Goal: Check status

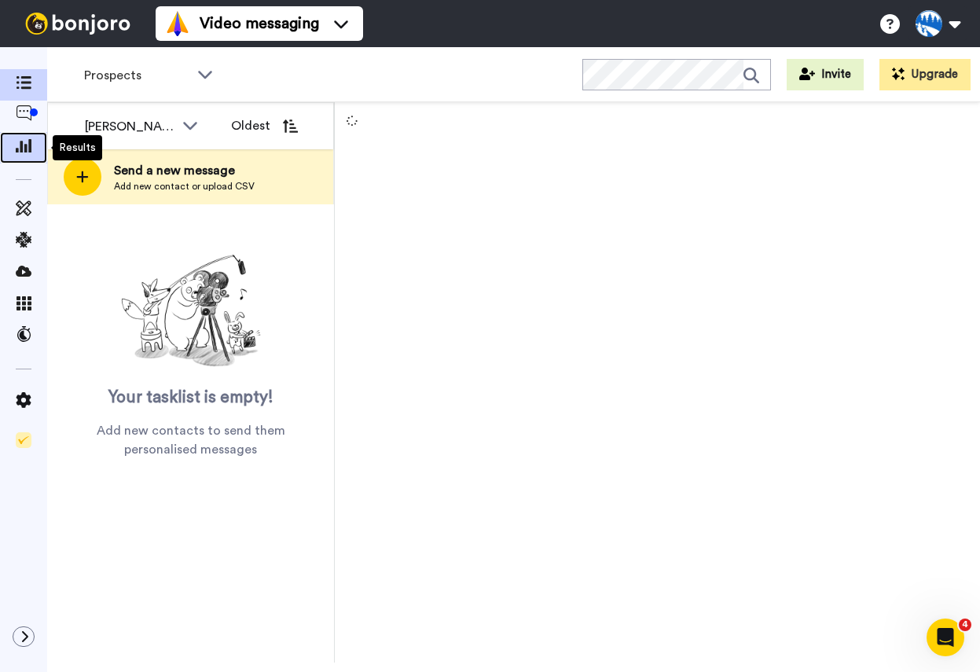
click at [32, 144] on span at bounding box center [23, 148] width 47 height 16
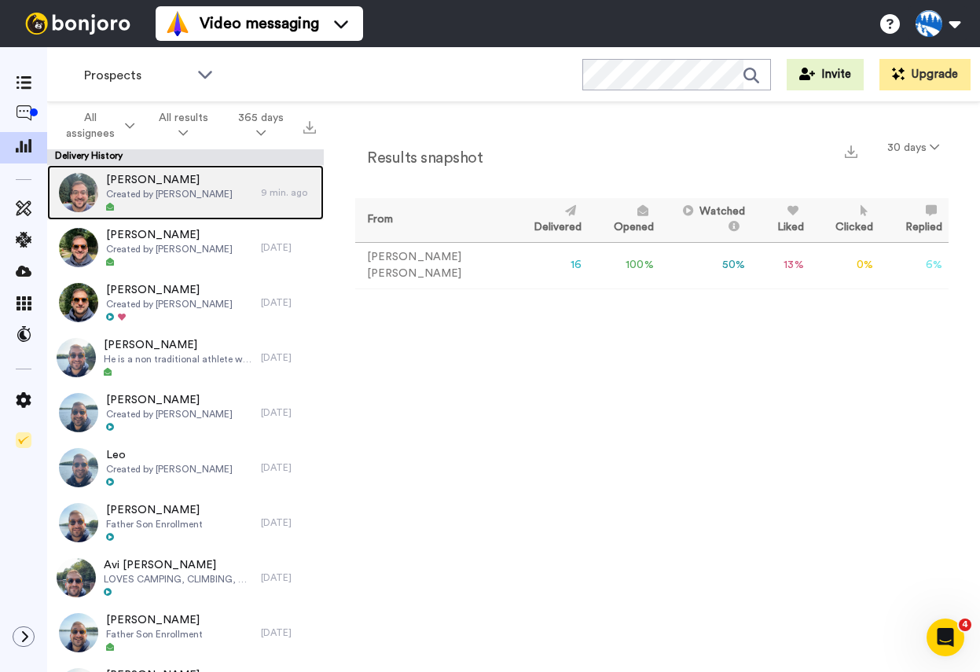
click at [194, 188] on span "Created by [PERSON_NAME]" at bounding box center [169, 194] width 126 height 13
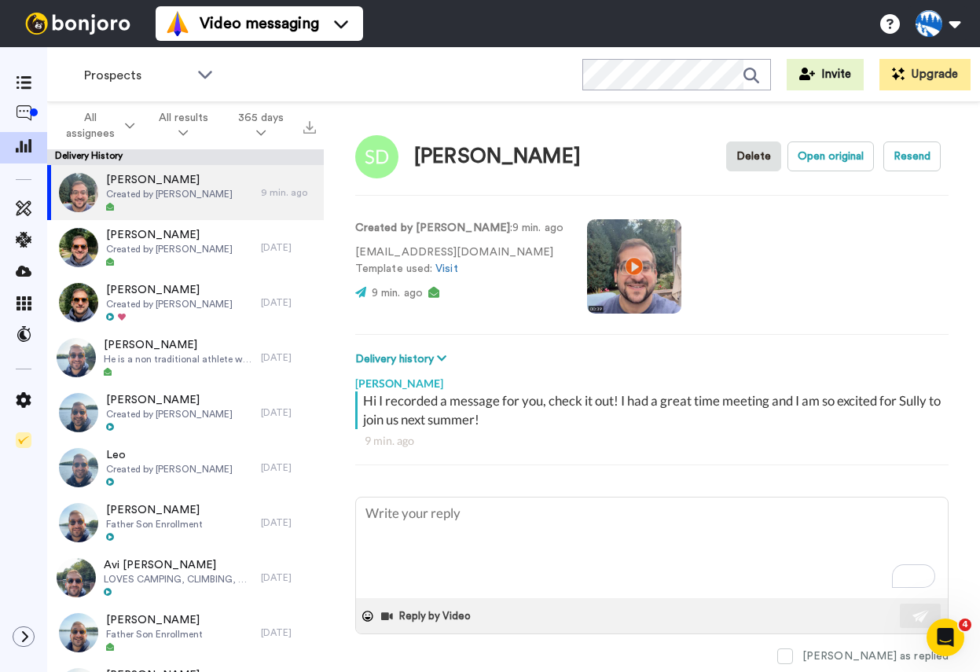
type textarea "x"
